Goal: Download file/media

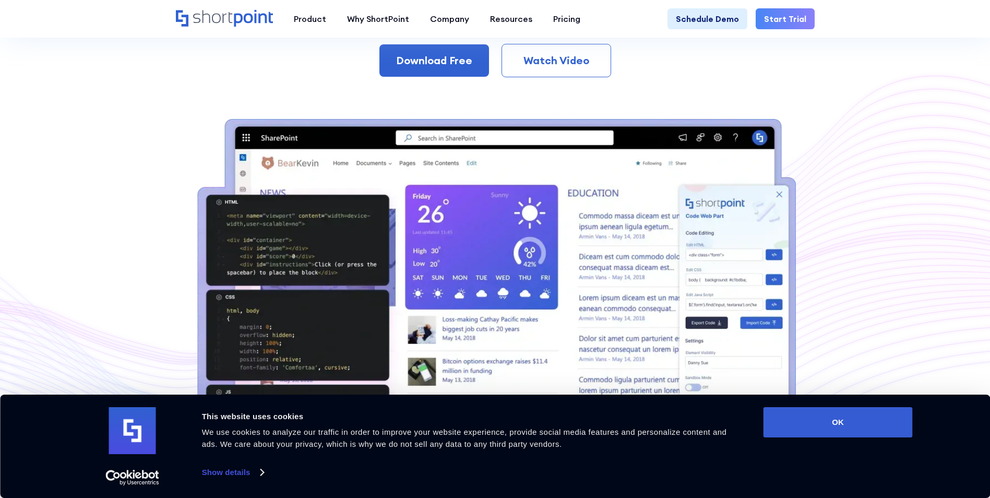
scroll to position [209, 0]
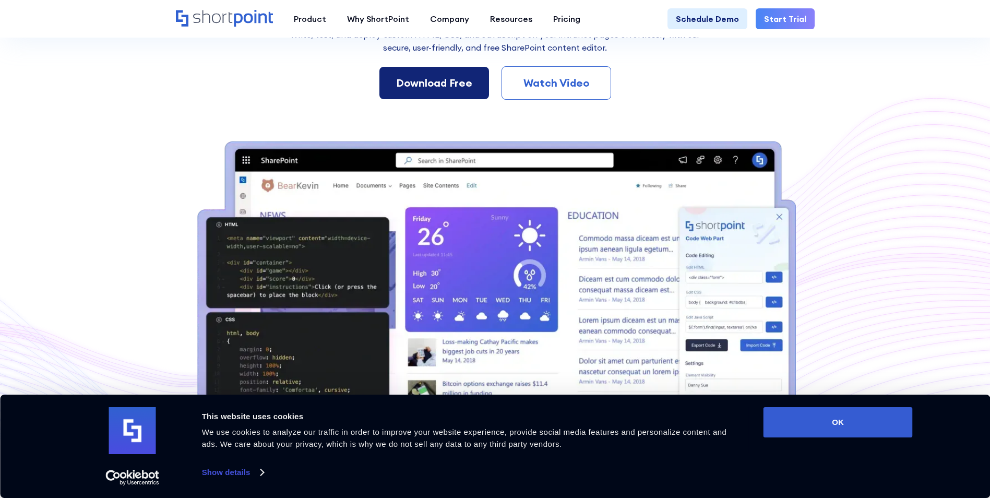
click at [436, 85] on div "Download Free" at bounding box center [434, 83] width 76 height 16
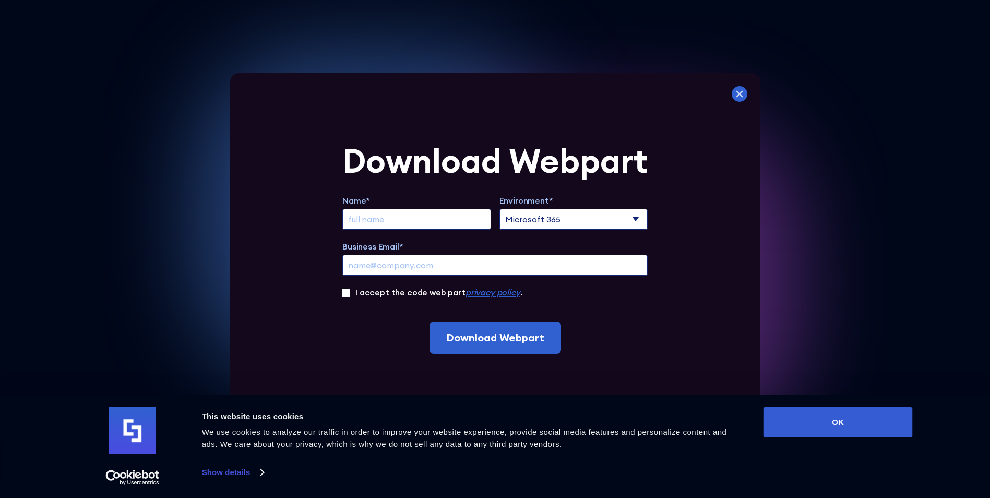
click at [744, 94] on icon at bounding box center [740, 94] width 16 height 16
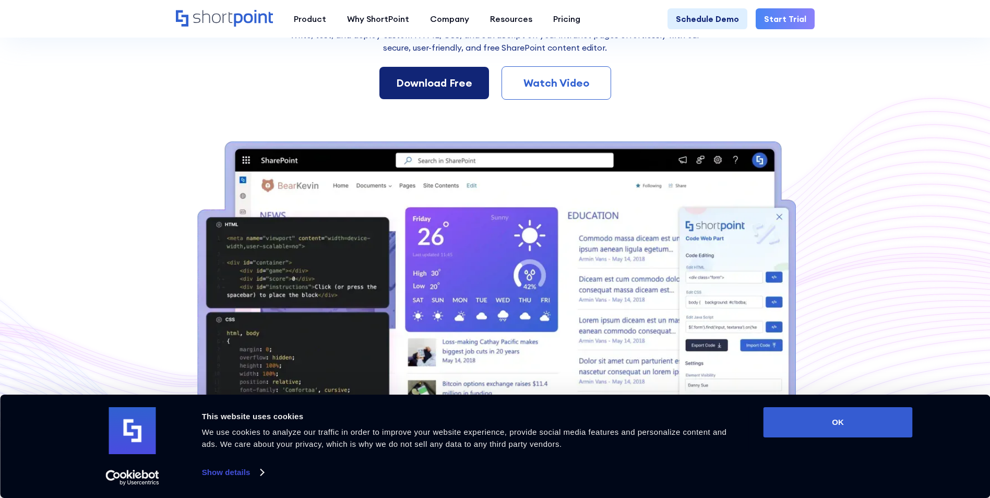
click at [456, 84] on div "Download Free" at bounding box center [434, 83] width 76 height 16
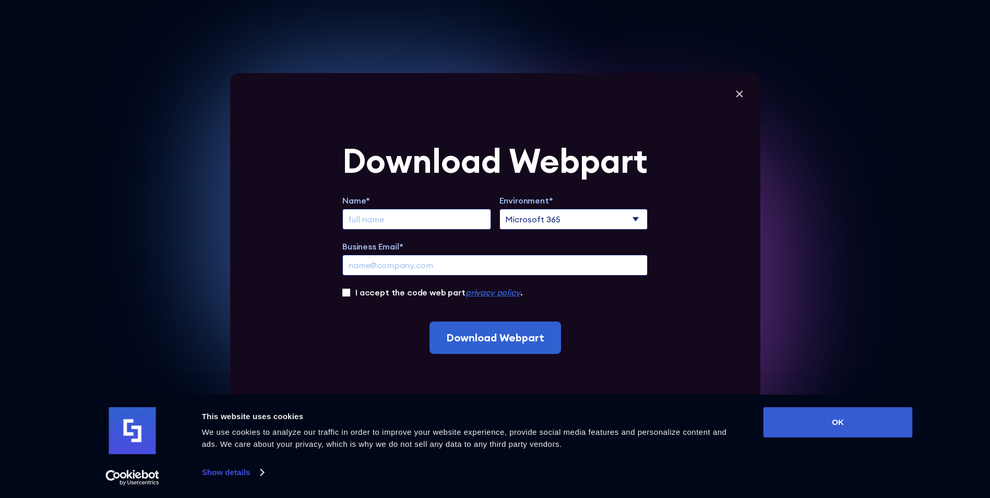
click at [495, 299] on form "Download Webpart Name* Environment* Microsoft 365 SharePoint Online SharePoint …" at bounding box center [494, 249] width 305 height 210
click at [488, 291] on em "privacy policy" at bounding box center [493, 292] width 55 height 10
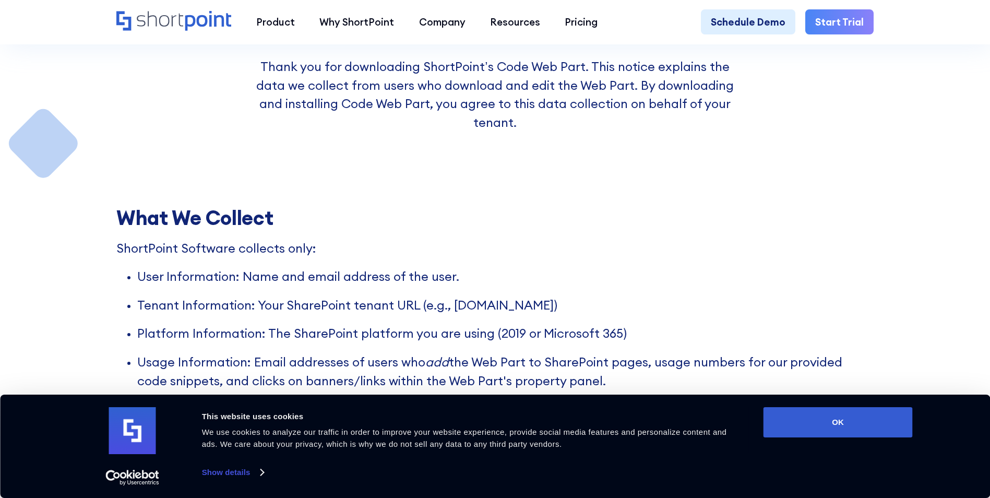
scroll to position [251, 0]
